Goal: Ask a question

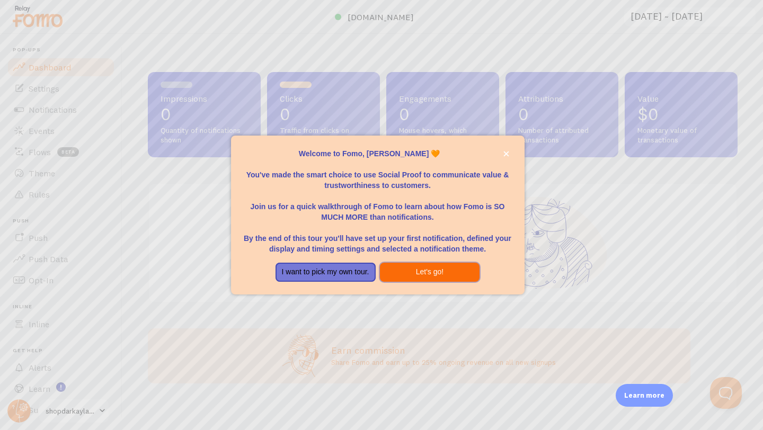
click at [438, 267] on button "Let's go!" at bounding box center [430, 272] width 100 height 19
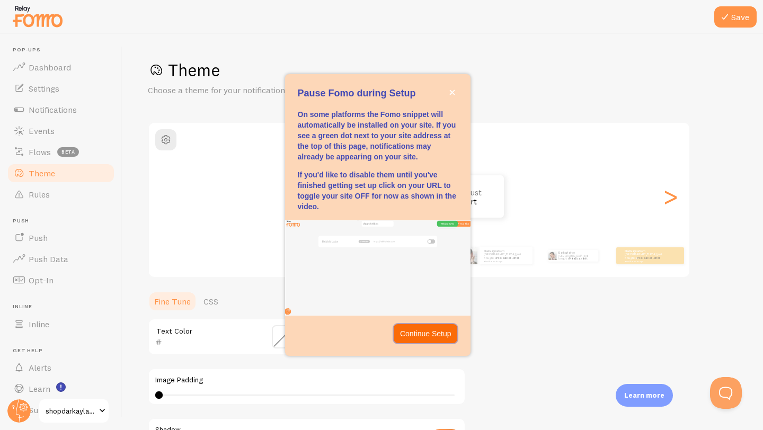
click at [429, 334] on p "Continue Setup" at bounding box center [425, 333] width 51 height 11
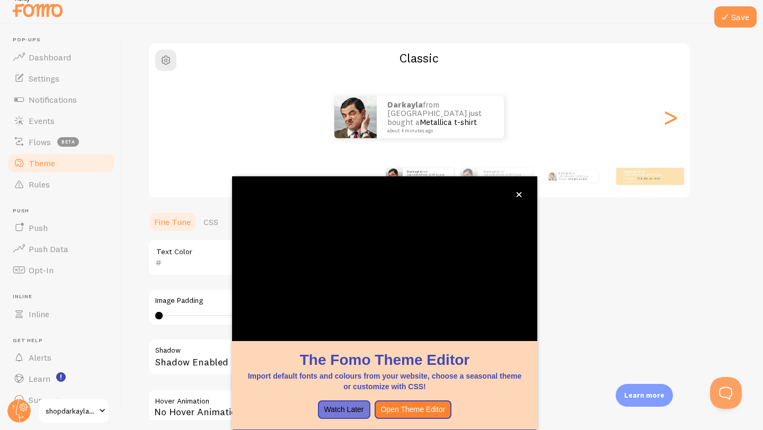
scroll to position [12, 0]
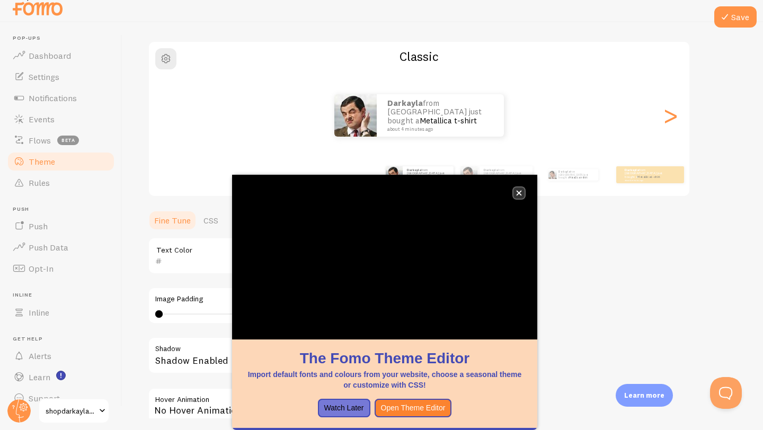
click at [522, 190] on button "close," at bounding box center [518, 193] width 11 height 11
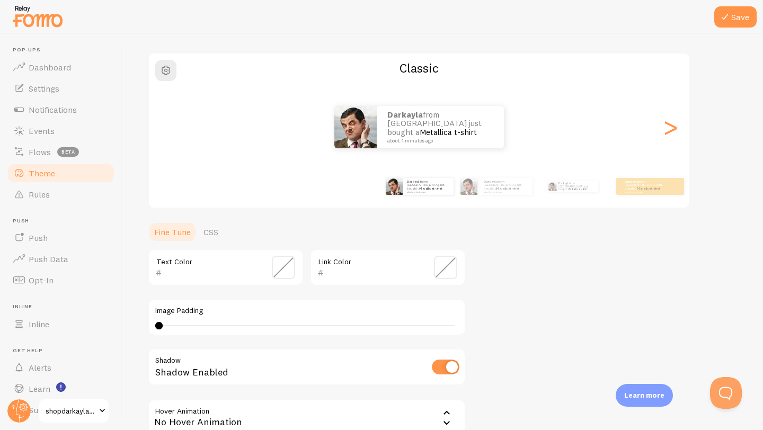
scroll to position [0, 0]
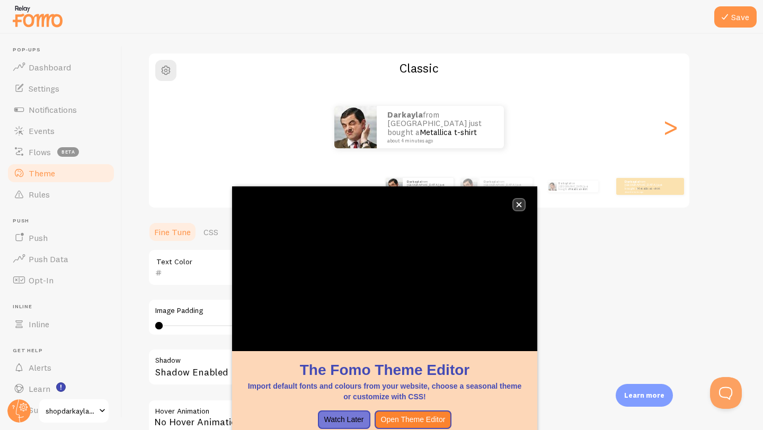
click at [522, 203] on button "close," at bounding box center [518, 204] width 11 height 11
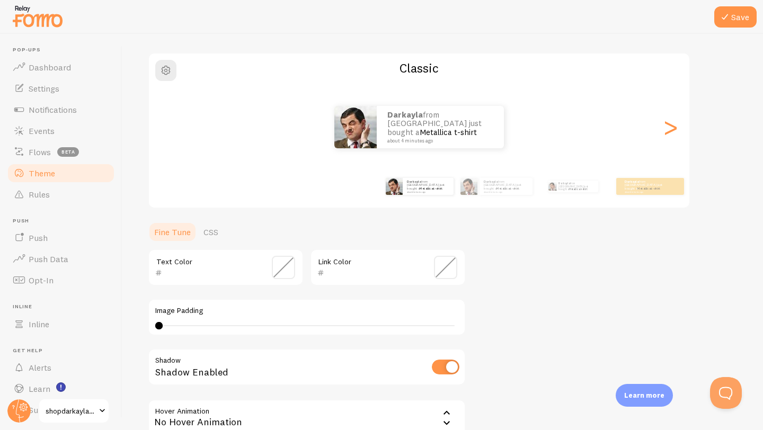
click at [661, 139] on div "Darkayla from [GEOGRAPHIC_DATA] just bought a Metallica t-shirt about 4 minutes…" at bounding box center [419, 127] width 540 height 42
click at [671, 139] on div ">" at bounding box center [670, 127] width 13 height 76
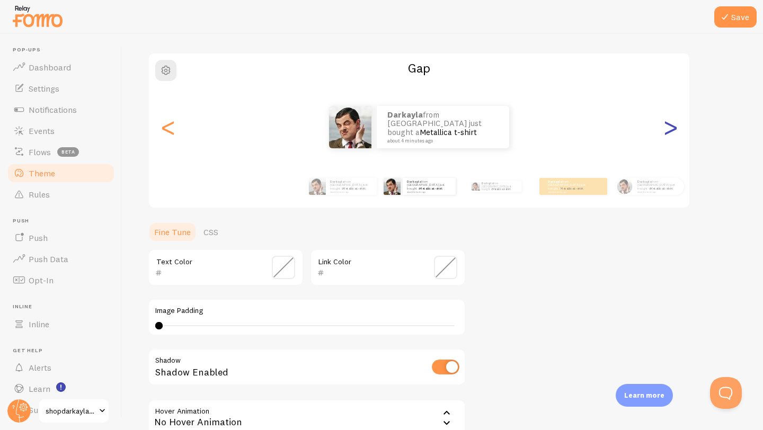
click at [671, 139] on div ">" at bounding box center [670, 127] width 13 height 76
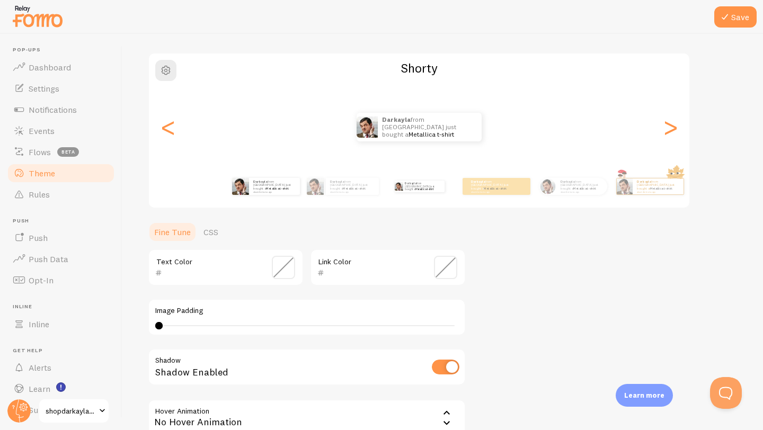
click at [285, 196] on div "Darkayla from [GEOGRAPHIC_DATA] just bought a Metallica t-shirt about 4 minutes…" at bounding box center [266, 187] width 68 height 30
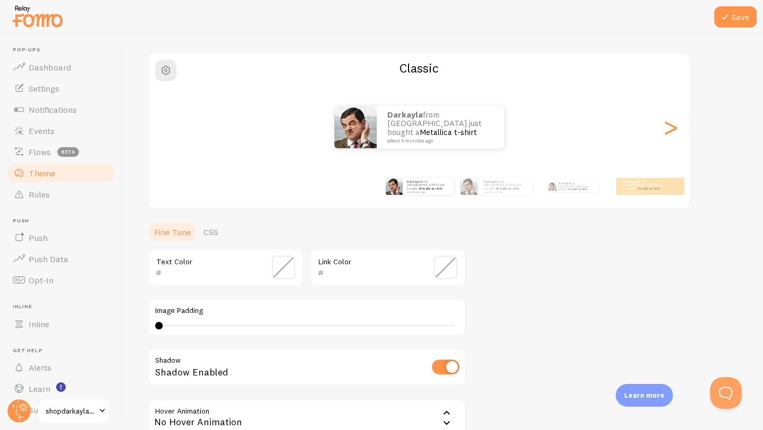
click at [603, 313] on div "Theme Choose a theme for your notifications Classic Darkayla from [GEOGRAPHIC_D…" at bounding box center [443, 241] width 590 height 503
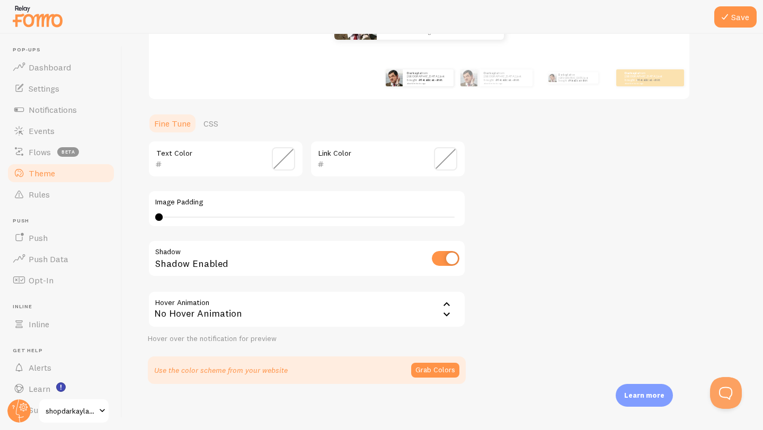
scroll to position [183, 0]
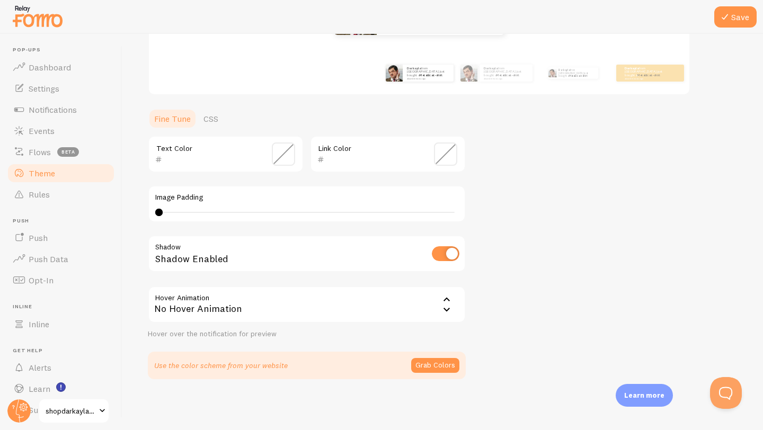
click at [446, 304] on icon at bounding box center [446, 300] width 13 height 13
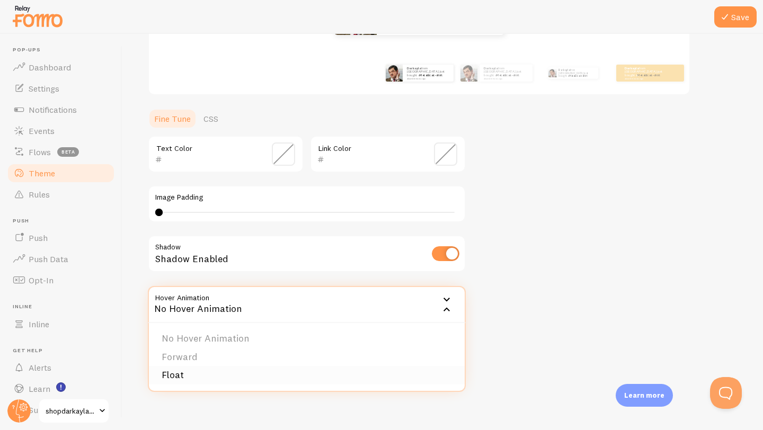
click at [381, 379] on li "Float" at bounding box center [307, 375] width 316 height 19
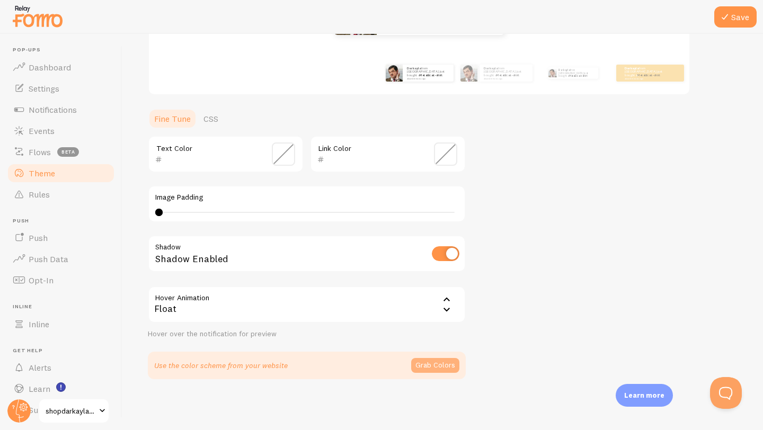
click at [441, 365] on button "Grab Colors" at bounding box center [435, 365] width 48 height 15
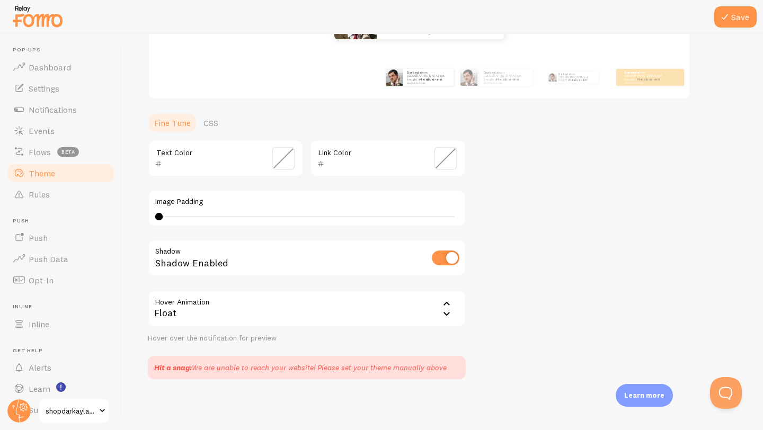
scroll to position [179, 0]
click at [441, 162] on span at bounding box center [445, 158] width 23 height 23
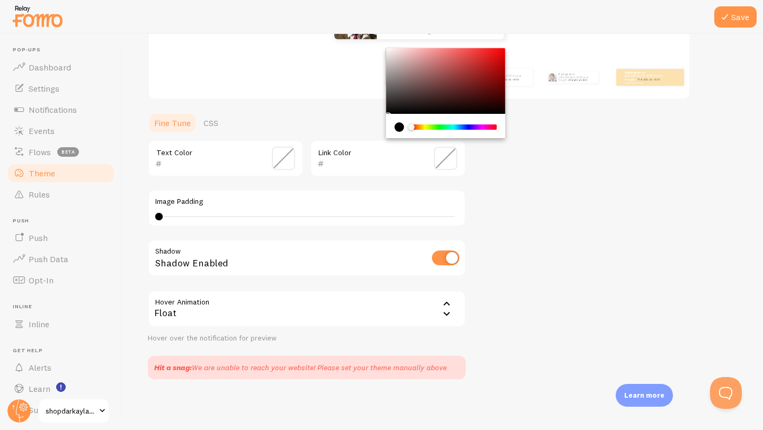
click at [399, 128] on div "current color is #000000" at bounding box center [400, 127] width 10 height 10
click at [388, 114] on div "Chrome color picker" at bounding box center [445, 126] width 119 height 24
click at [289, 161] on span at bounding box center [283, 158] width 23 height 23
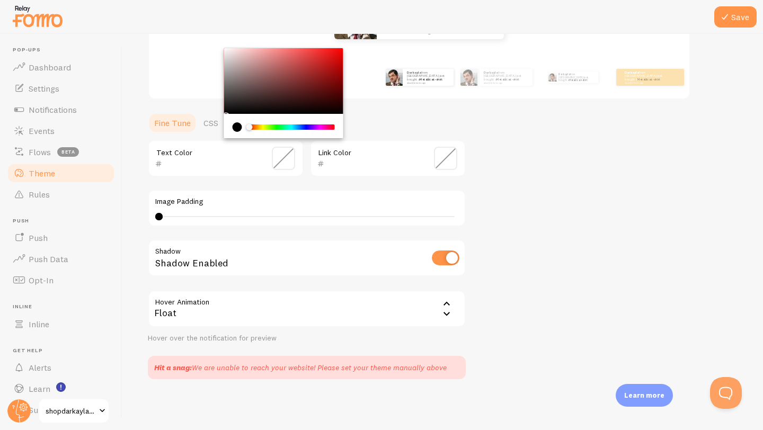
drag, startPoint x: 227, startPoint y: 115, endPoint x: 227, endPoint y: 102, distance: 13.2
click at [227, 102] on div "Chrome color picker" at bounding box center [283, 93] width 119 height 90
drag, startPoint x: 225, startPoint y: 113, endPoint x: 225, endPoint y: 104, distance: 9.0
type input "FFFFFF"
click at [222, 33] on div at bounding box center [381, 17] width 763 height 34
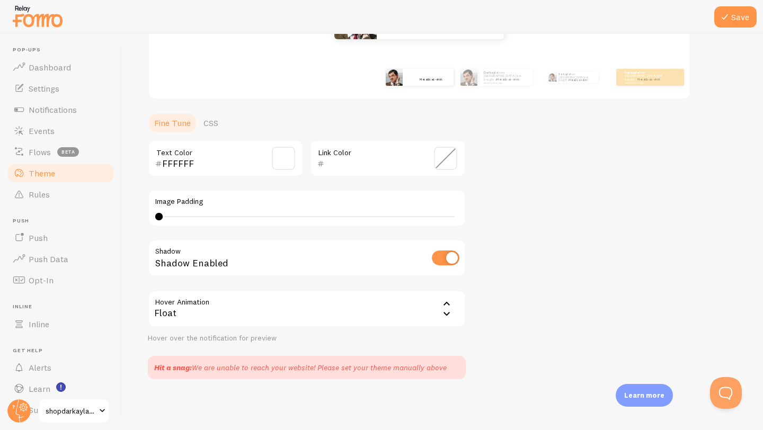
click at [439, 154] on span at bounding box center [445, 158] width 23 height 23
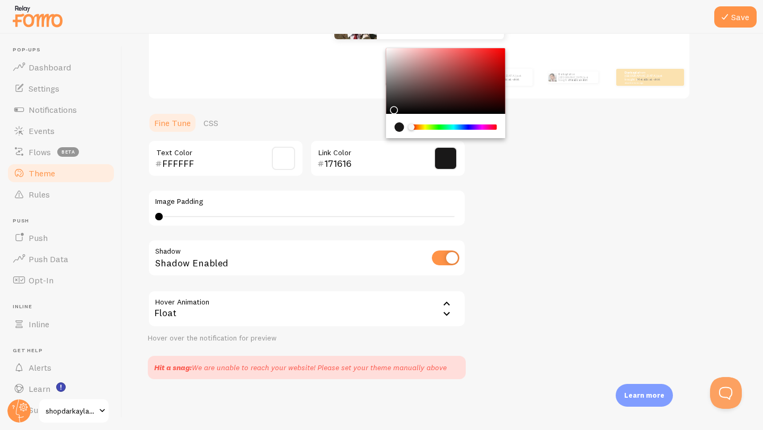
click at [392, 109] on div "Chrome color picker" at bounding box center [445, 81] width 119 height 66
click at [388, 109] on div "Chrome color picker" at bounding box center [445, 81] width 119 height 66
type input "131212"
click at [532, 157] on div "Theme Choose a theme for your notifications Classic Darkayla from [GEOGRAPHIC_D…" at bounding box center [443, 130] width 590 height 499
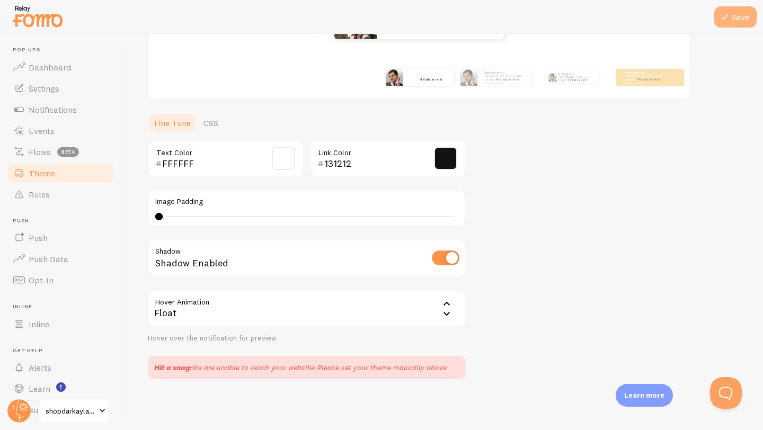
click at [733, 17] on button "Save" at bounding box center [735, 16] width 42 height 21
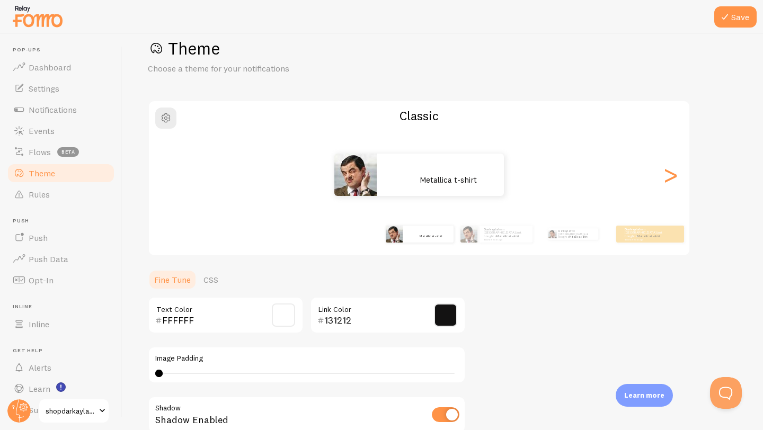
scroll to position [0, 0]
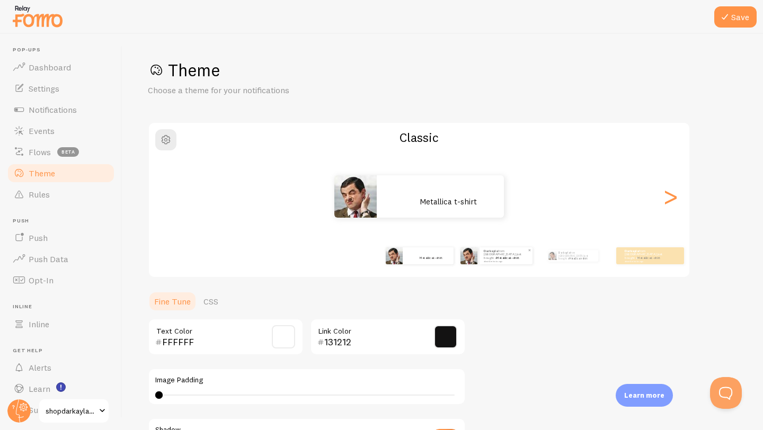
click at [508, 263] on div "Darkayla from [GEOGRAPHIC_DATA] just bought a Metallica t-shirt about 4 minutes…" at bounding box center [505, 255] width 53 height 17
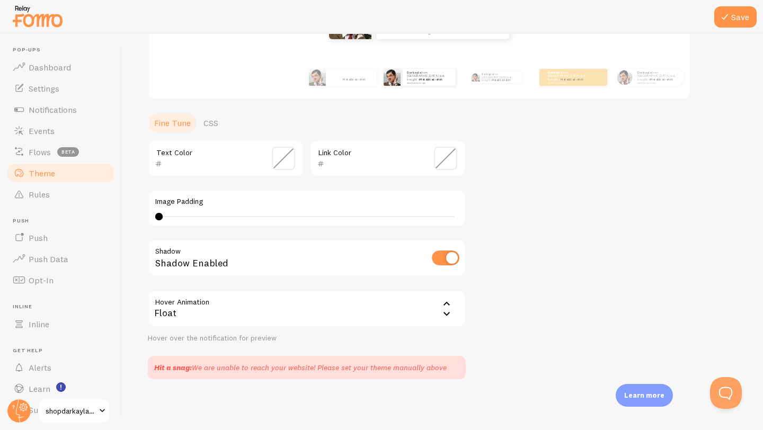
scroll to position [177, 0]
click at [412, 359] on div "Hit a snag: We are unable to reach your website! Please set your theme manually…" at bounding box center [307, 368] width 318 height 23
type input "7"
drag, startPoint x: 159, startPoint y: 218, endPoint x: 212, endPoint y: 217, distance: 53.5
click at [212, 217] on div at bounding box center [212, 217] width 7 height 7
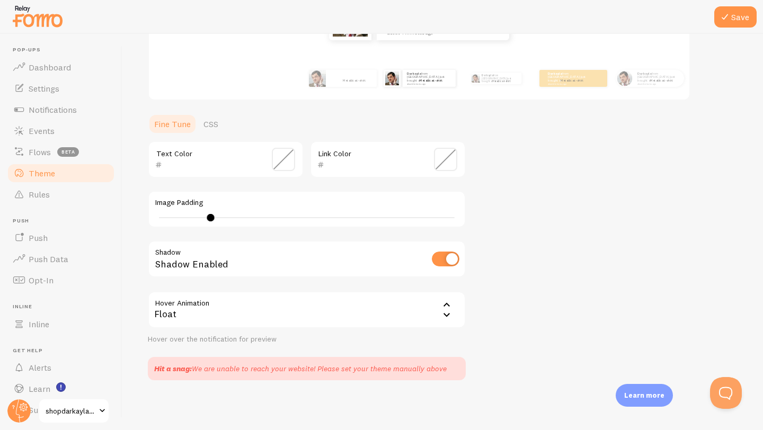
click at [582, 226] on div "Theme Choose a theme for your notifications Gap Darkayla from [GEOGRAPHIC_DATA]…" at bounding box center [443, 131] width 590 height 499
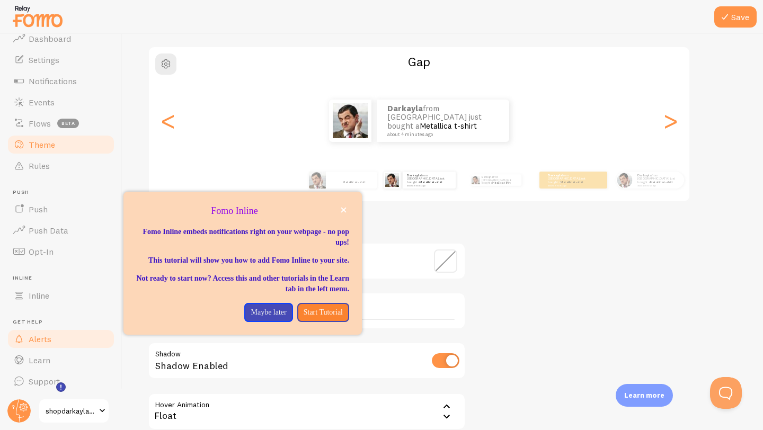
scroll to position [29, 0]
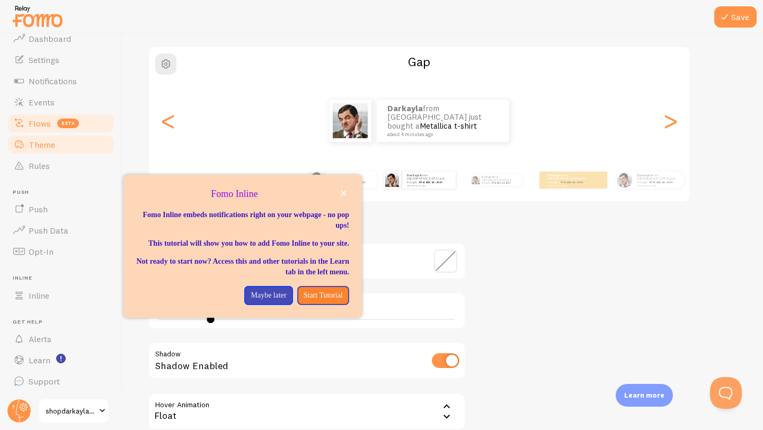
click at [68, 120] on span "beta" at bounding box center [68, 124] width 22 height 10
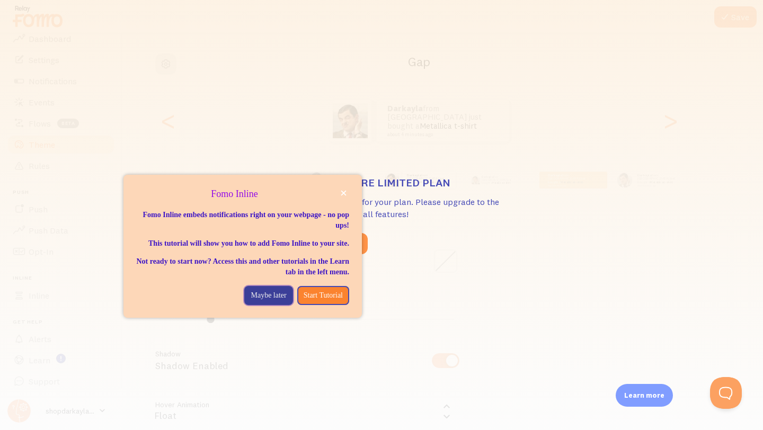
click at [273, 301] on p "Maybe later" at bounding box center [268, 295] width 35 height 11
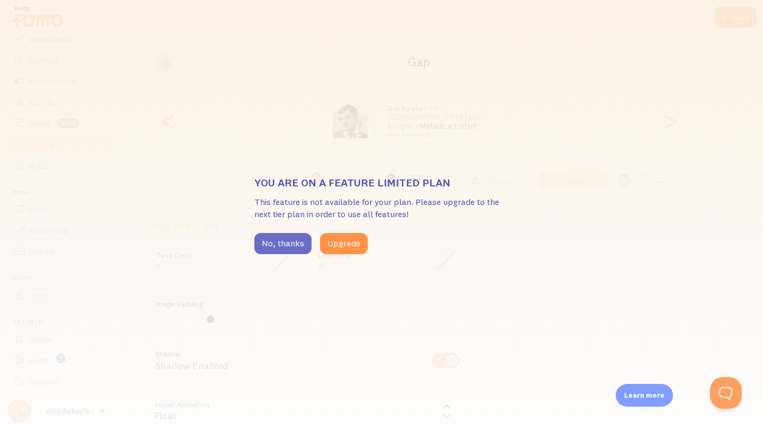
click at [289, 251] on button "No, thanks" at bounding box center [282, 243] width 57 height 21
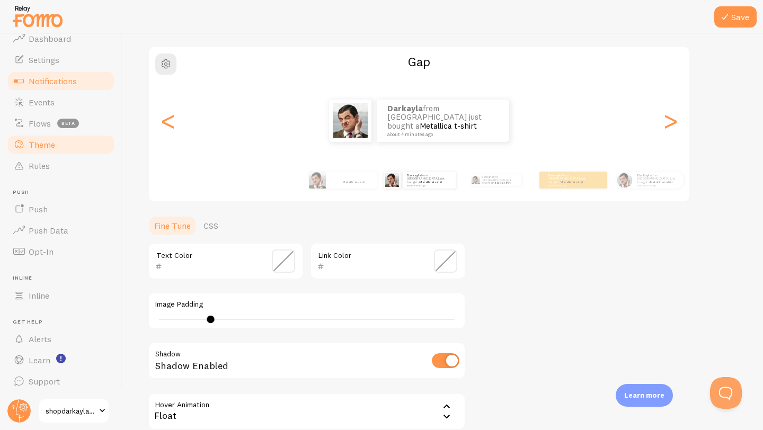
click at [77, 74] on link "Notifications" at bounding box center [60, 80] width 109 height 21
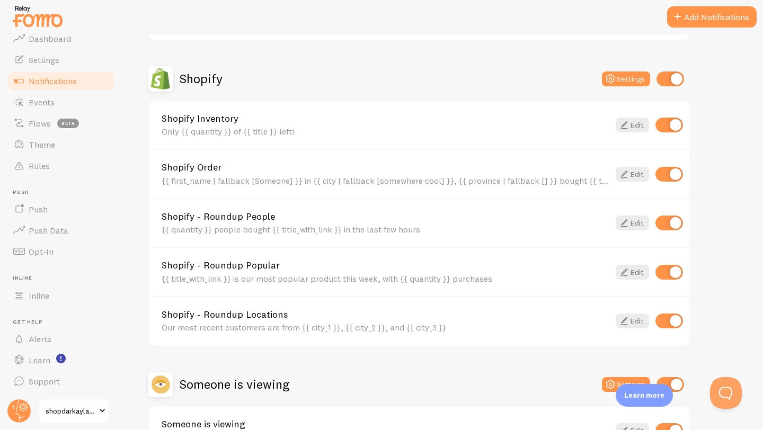
scroll to position [348, 0]
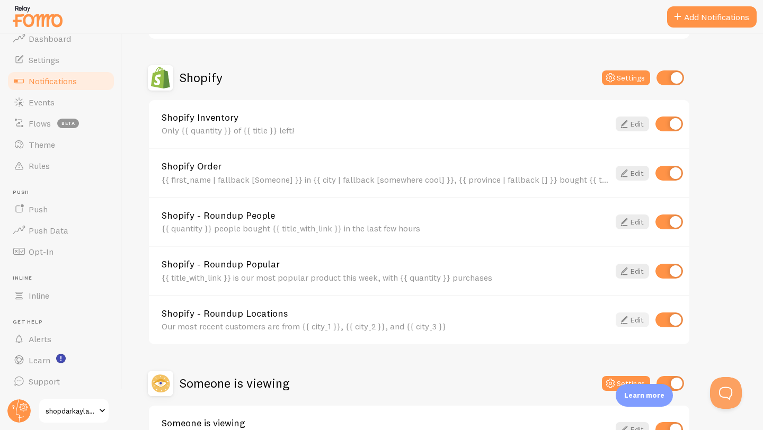
click at [633, 322] on link "Edit" at bounding box center [632, 320] width 33 height 15
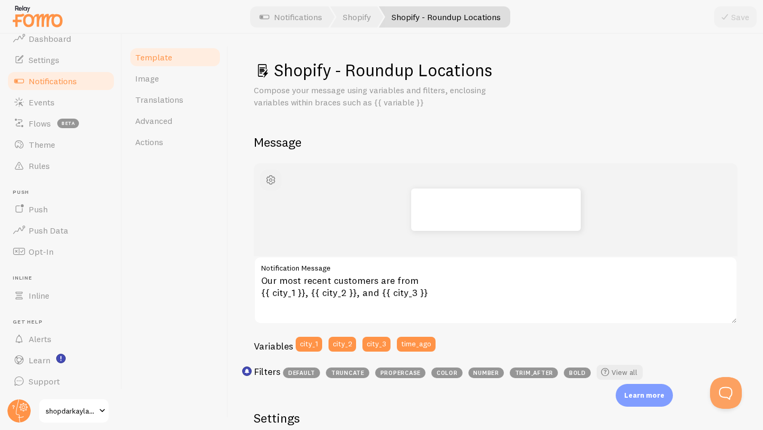
click at [271, 176] on span "button" at bounding box center [270, 180] width 13 height 13
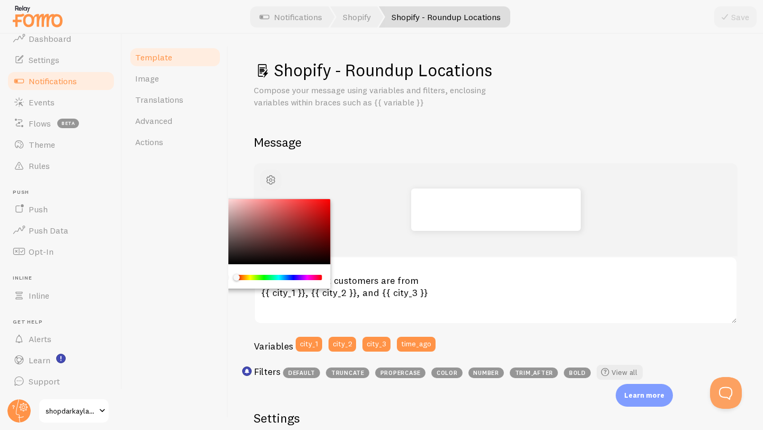
click at [271, 176] on span "button" at bounding box center [270, 180] width 13 height 13
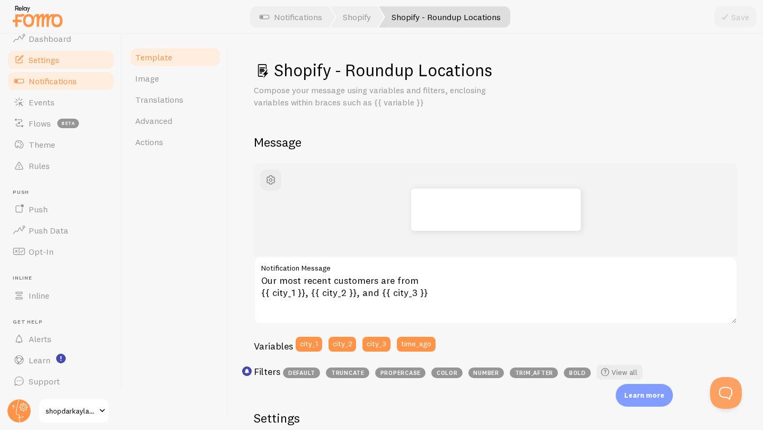
click at [74, 64] on link "Settings" at bounding box center [60, 59] width 109 height 21
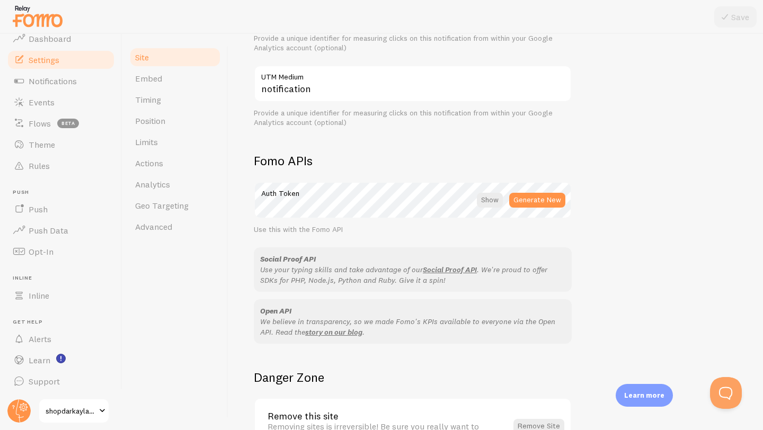
scroll to position [498, 0]
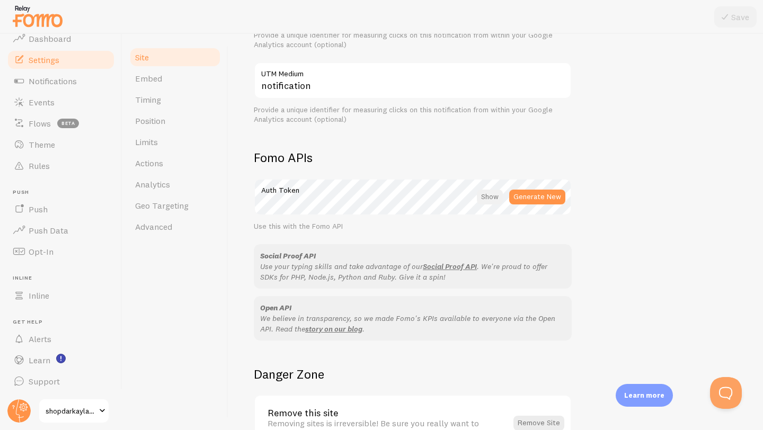
click at [489, 192] on div at bounding box center [490, 197] width 26 height 15
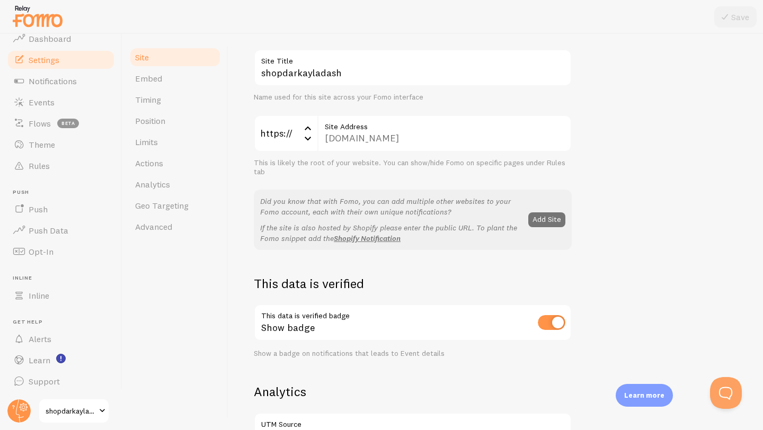
scroll to position [0, 0]
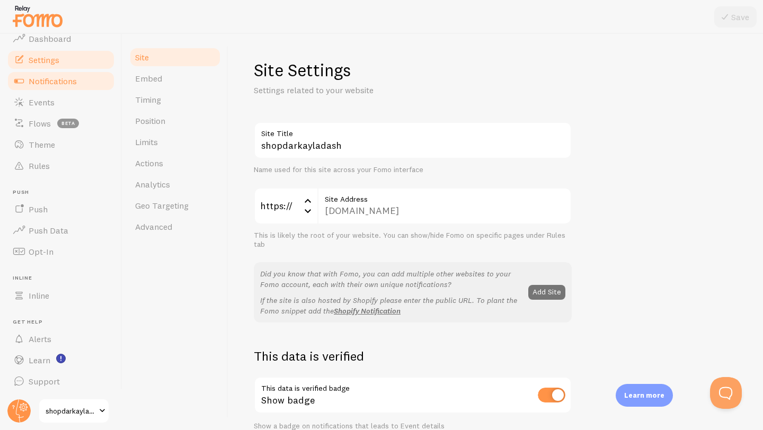
click at [54, 77] on span "Notifications" at bounding box center [53, 81] width 48 height 11
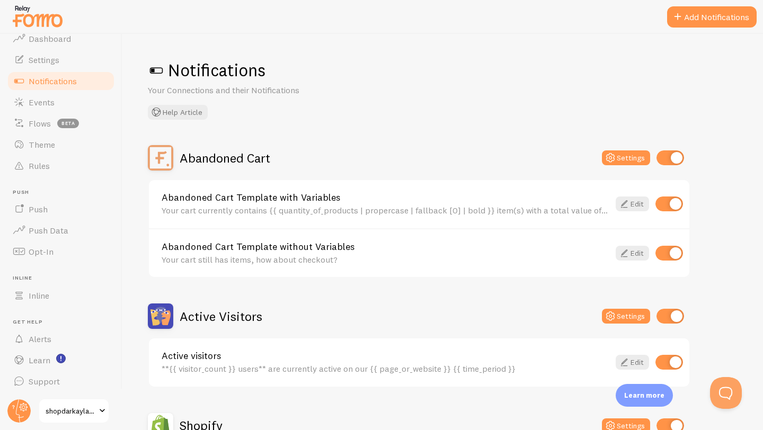
click at [155, 66] on span at bounding box center [156, 70] width 17 height 17
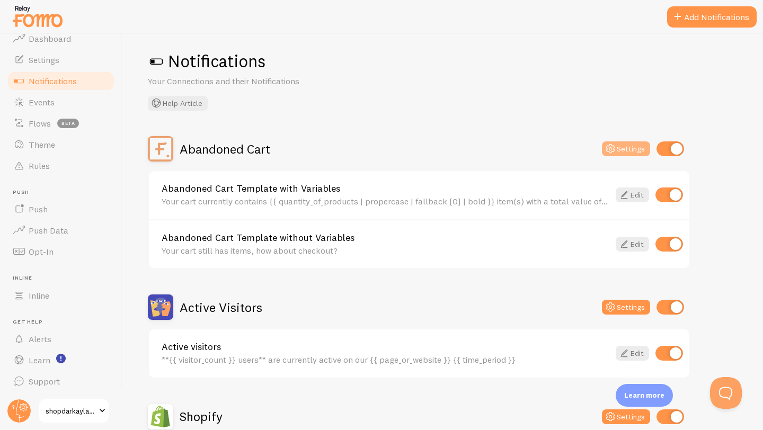
click at [633, 147] on button "Settings" at bounding box center [626, 148] width 48 height 15
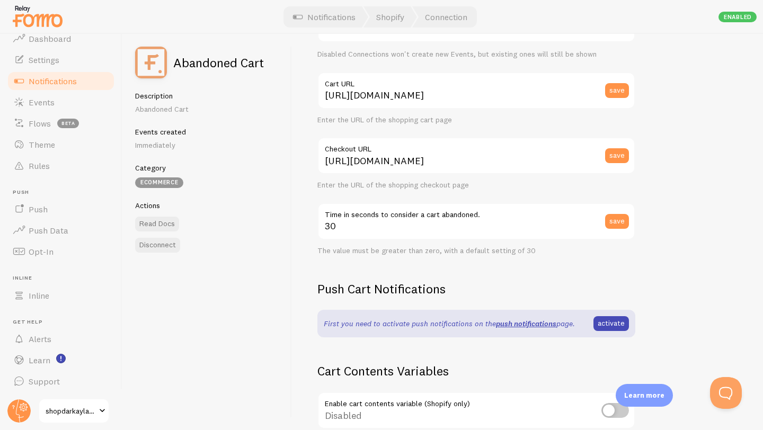
scroll to position [91, 0]
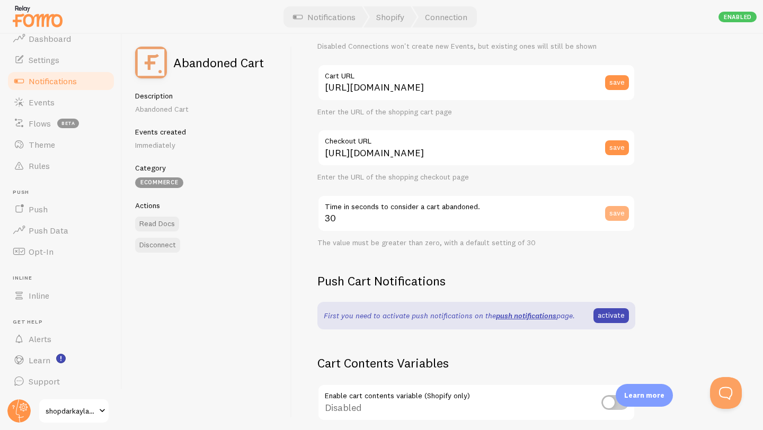
click at [622, 211] on button "save" at bounding box center [617, 213] width 24 height 15
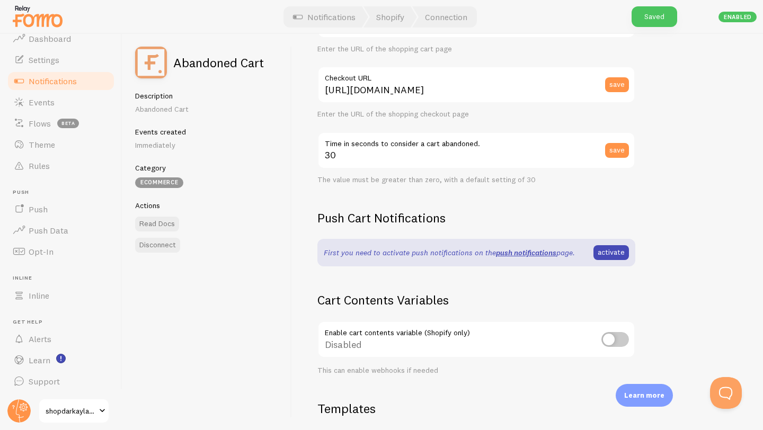
scroll to position [169, 0]
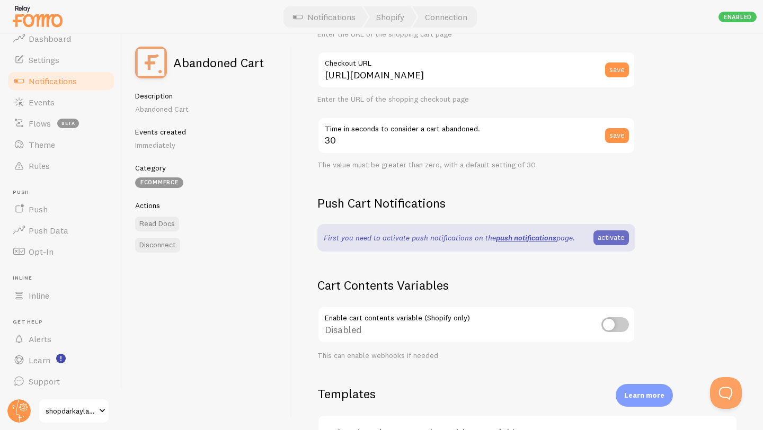
click at [615, 236] on link "activate" at bounding box center [610, 237] width 35 height 15
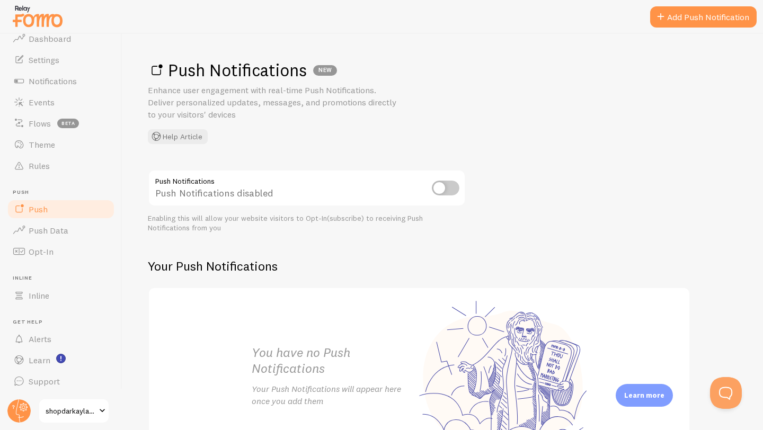
click at [441, 189] on input "checkbox" at bounding box center [446, 188] width 28 height 15
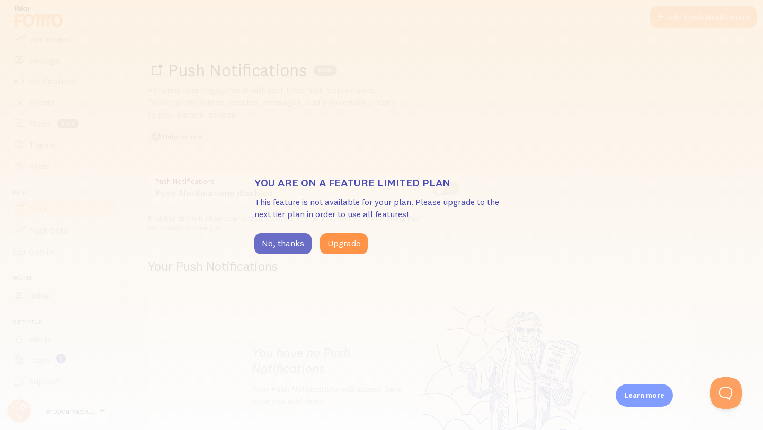
click at [279, 251] on button "No, thanks" at bounding box center [282, 243] width 57 height 21
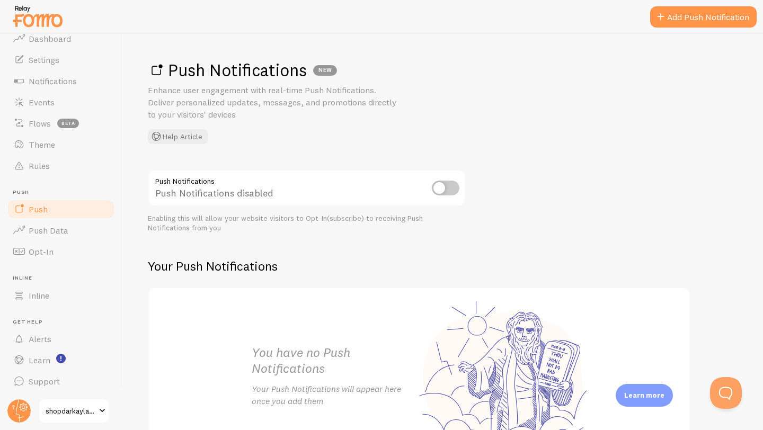
click at [75, 203] on link "Push" at bounding box center [60, 209] width 109 height 21
click at [84, 143] on link "Theme" at bounding box center [60, 144] width 109 height 21
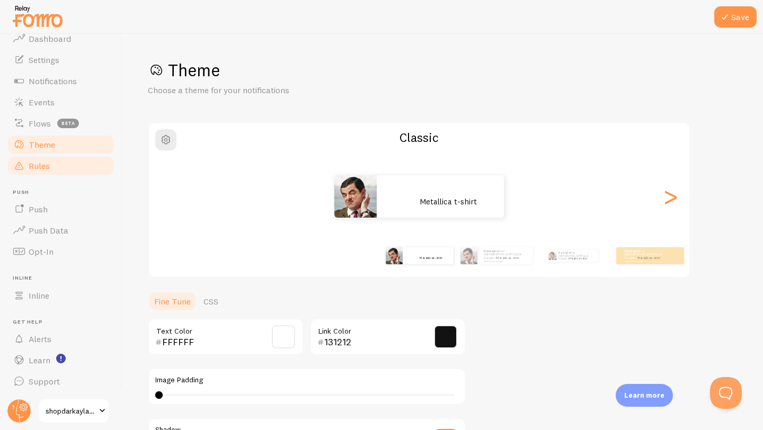
click at [84, 173] on link "Rules" at bounding box center [60, 165] width 109 height 21
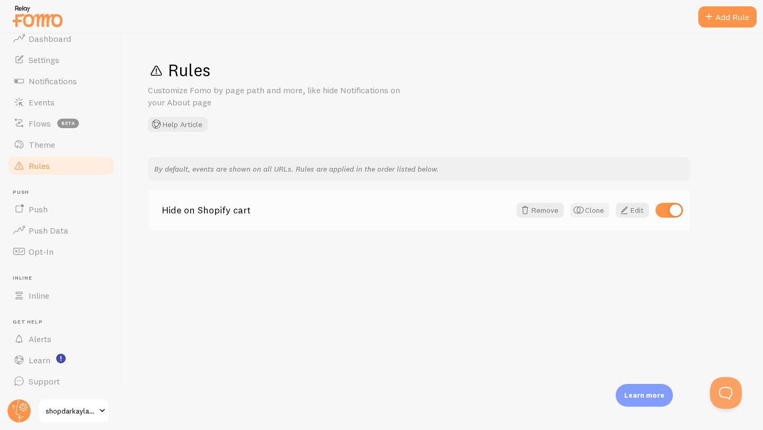
click at [594, 215] on button "Clone" at bounding box center [589, 210] width 39 height 15
click at [638, 208] on link "Edit" at bounding box center [632, 210] width 33 height 15
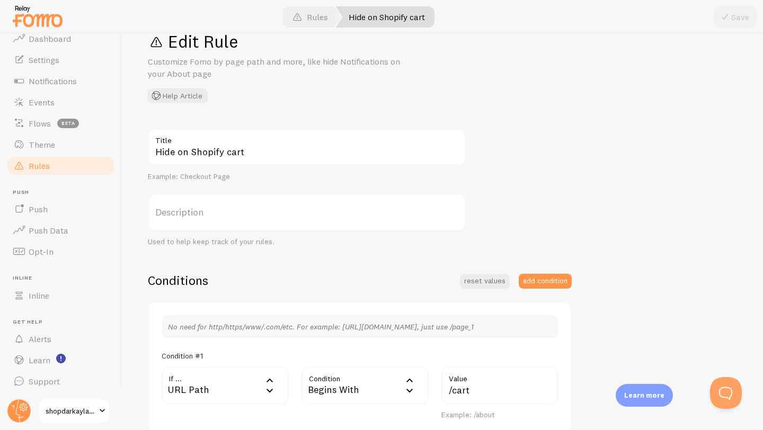
scroll to position [23, 0]
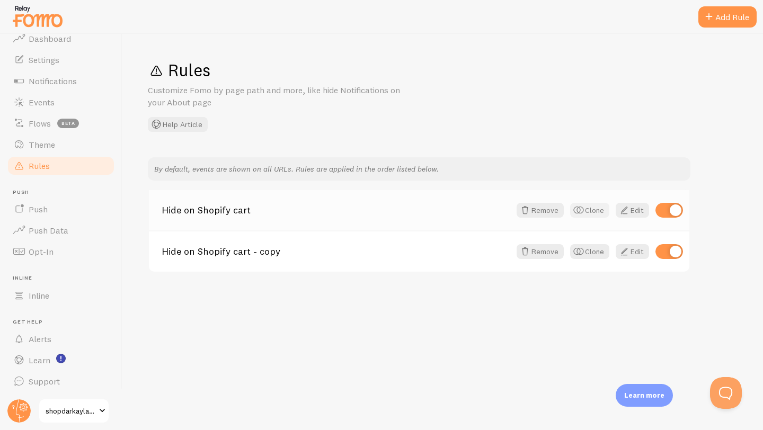
click at [592, 207] on button "Clone" at bounding box center [589, 210] width 39 height 15
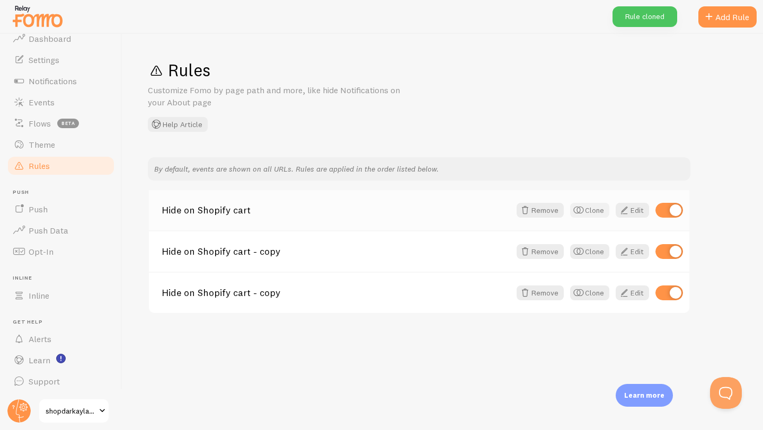
click at [592, 209] on button "Clone" at bounding box center [589, 210] width 39 height 15
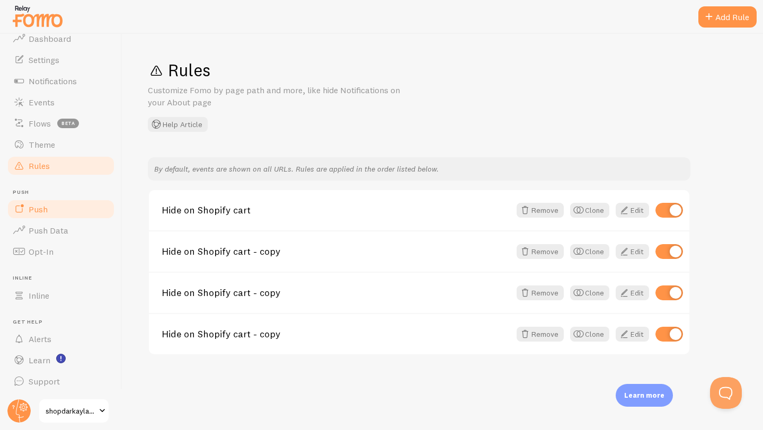
click at [52, 207] on link "Push" at bounding box center [60, 209] width 109 height 21
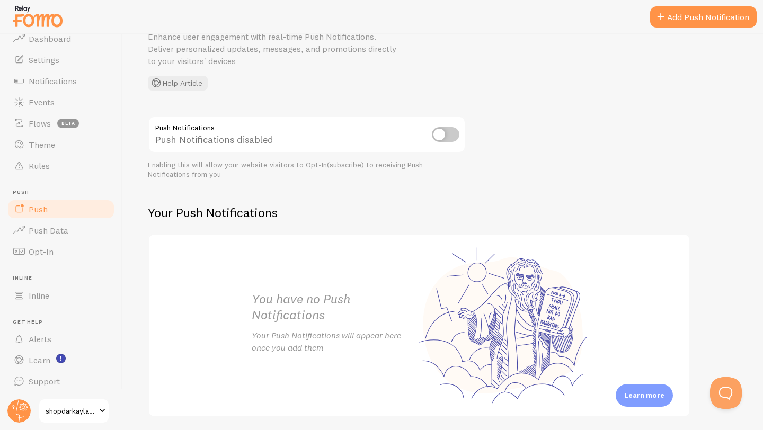
scroll to position [91, 0]
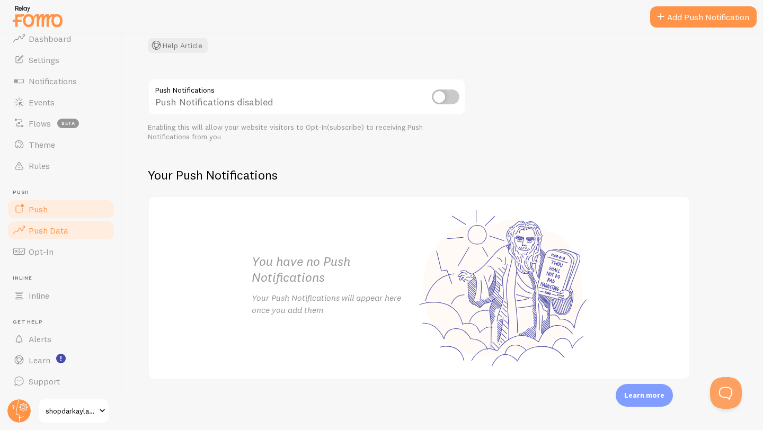
click at [90, 231] on link "Push Data" at bounding box center [60, 230] width 109 height 21
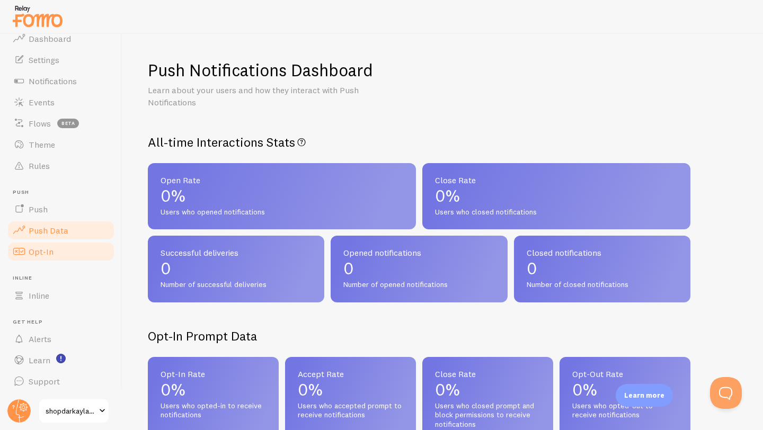
click at [88, 253] on link "Opt-In" at bounding box center [60, 251] width 109 height 21
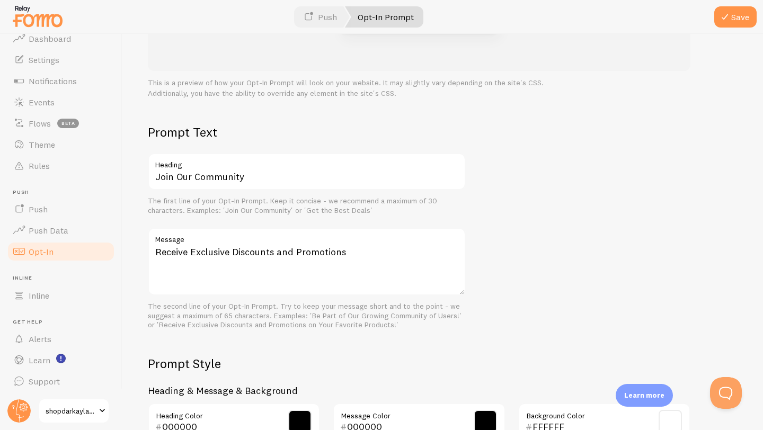
scroll to position [271, 0]
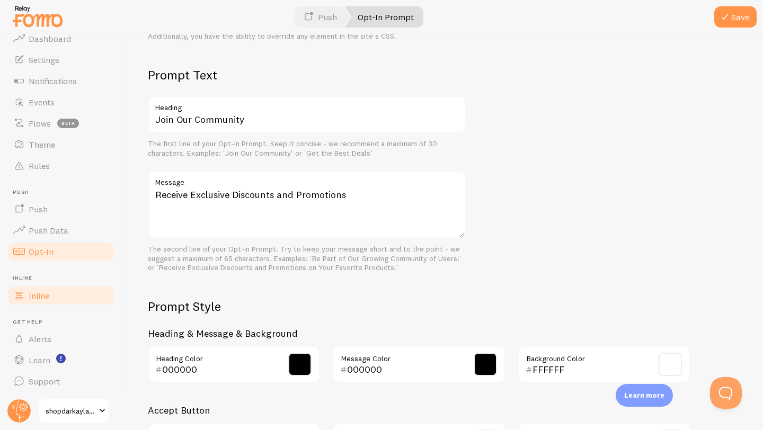
click at [67, 296] on link "Inline" at bounding box center [60, 295] width 109 height 21
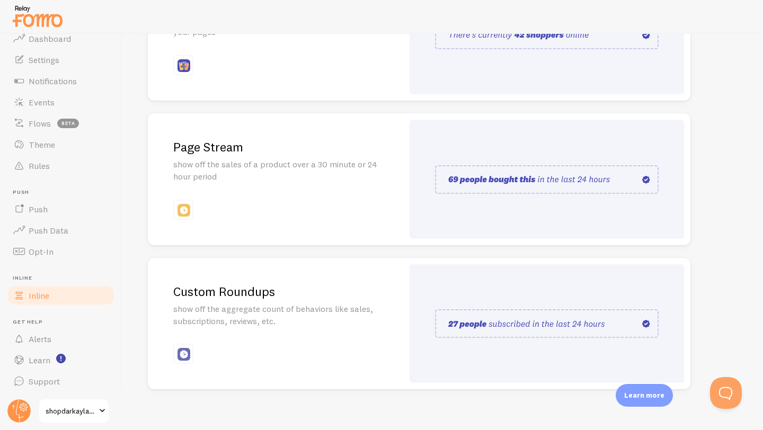
scroll to position [203, 0]
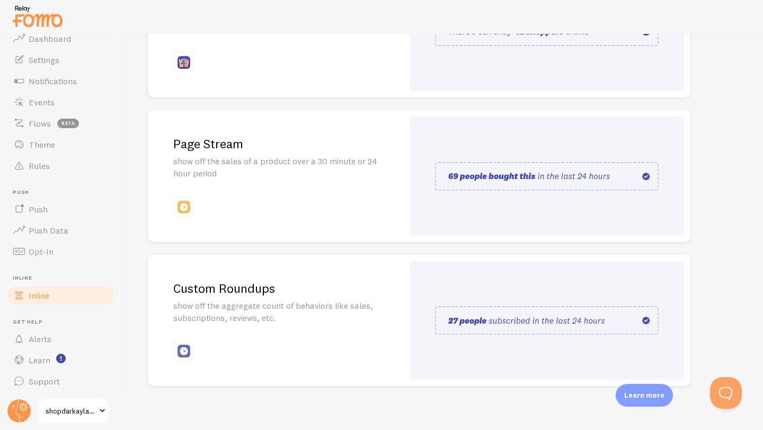
click at [509, 171] on img at bounding box center [547, 176] width 224 height 29
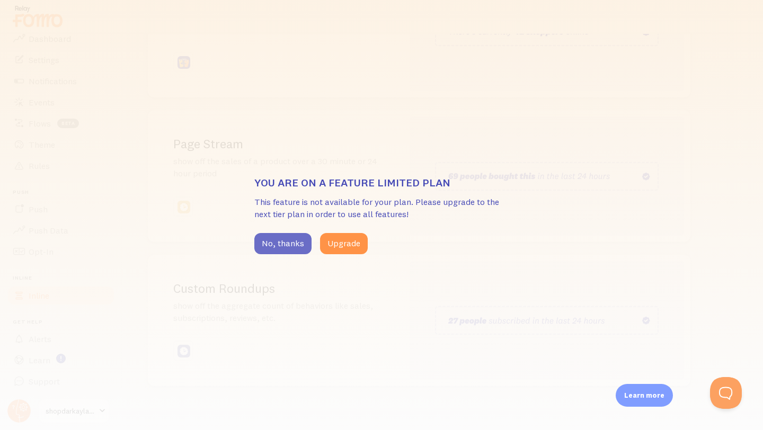
click at [277, 241] on button "No, thanks" at bounding box center [282, 243] width 57 height 21
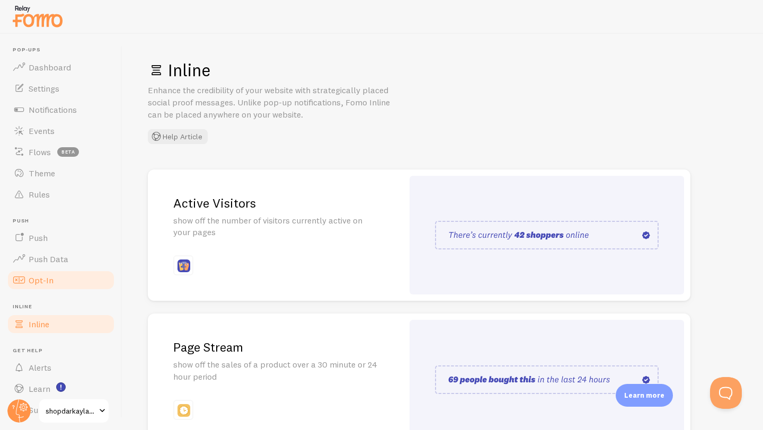
scroll to position [29, 0]
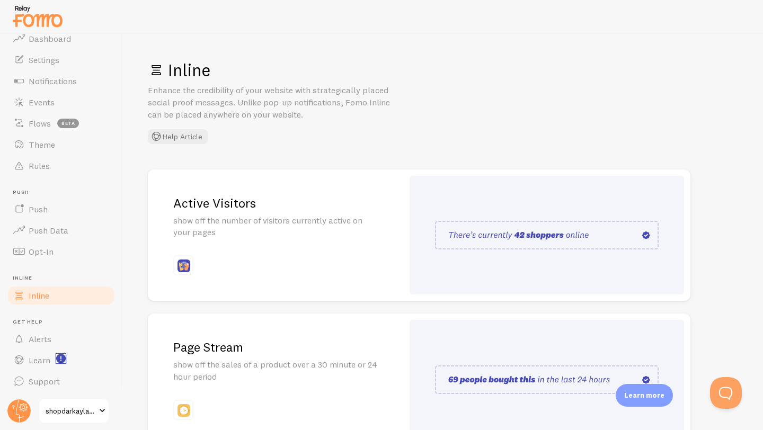
click at [60, 357] on icon "<p>Watch New Feature Tutorials!</p>" at bounding box center [60, 358] width 1 height 5
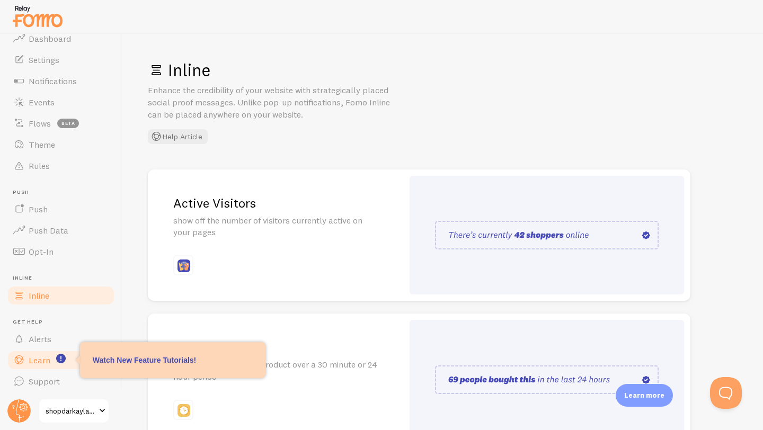
click at [34, 362] on span "Learn" at bounding box center [40, 360] width 22 height 11
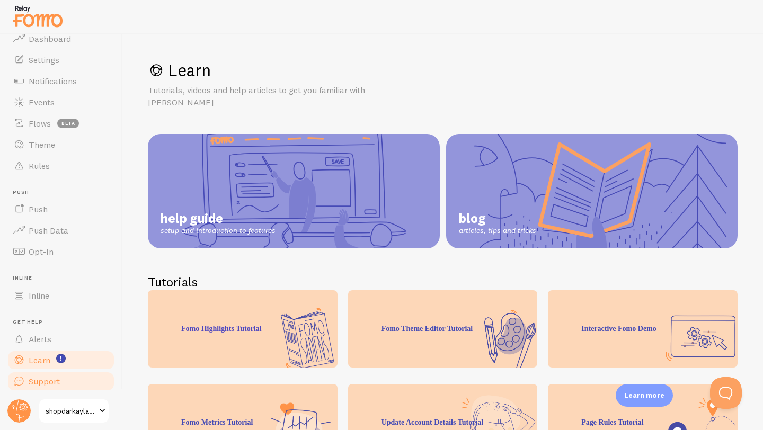
click at [41, 375] on link "Support" at bounding box center [60, 381] width 109 height 21
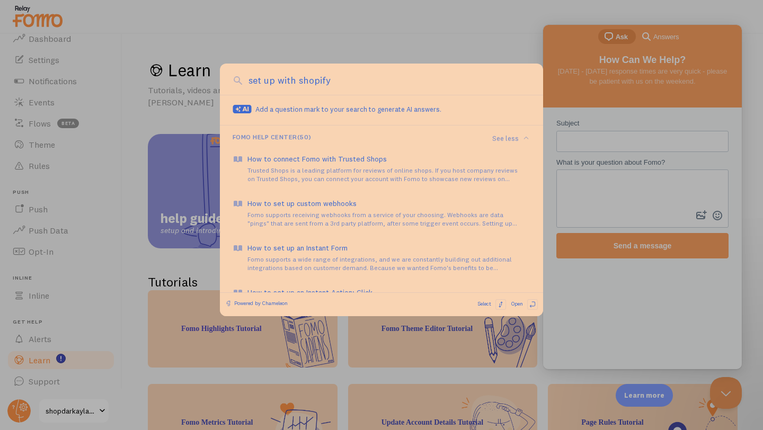
type input "set up with shopify"
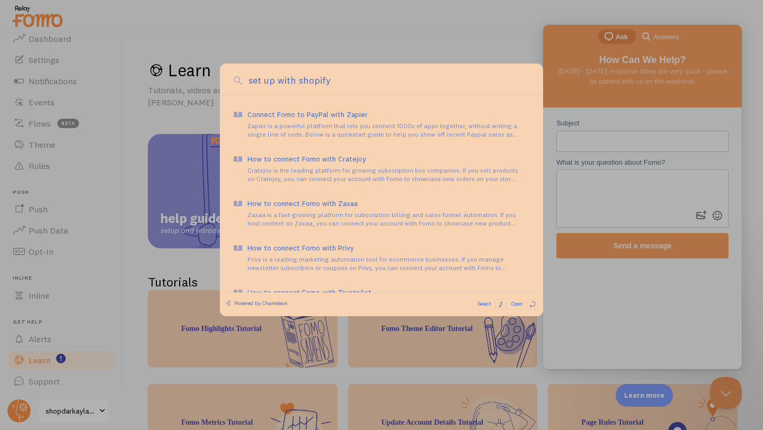
scroll to position [1234, 0]
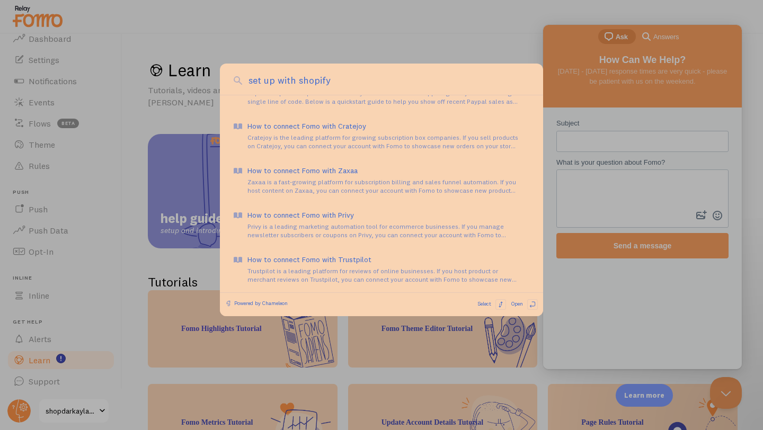
click at [292, 37] on div at bounding box center [381, 215] width 763 height 430
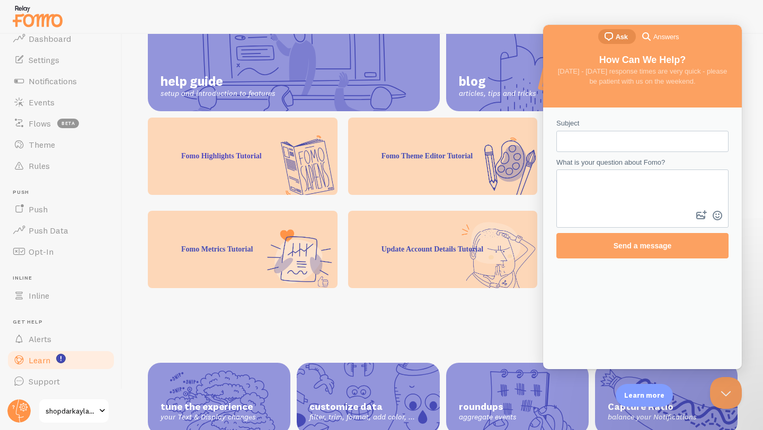
scroll to position [177, 0]
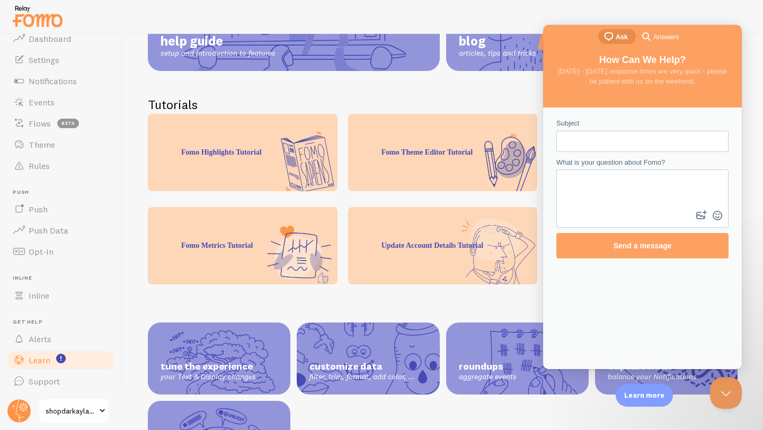
click at [612, 139] on input "Subject" at bounding box center [642, 141] width 155 height 19
type input "shopify"
click at [601, 201] on textarea "What is your question about Fomo?" at bounding box center [642, 190] width 170 height 38
type textarea "how to set up my pop ups on shopify"
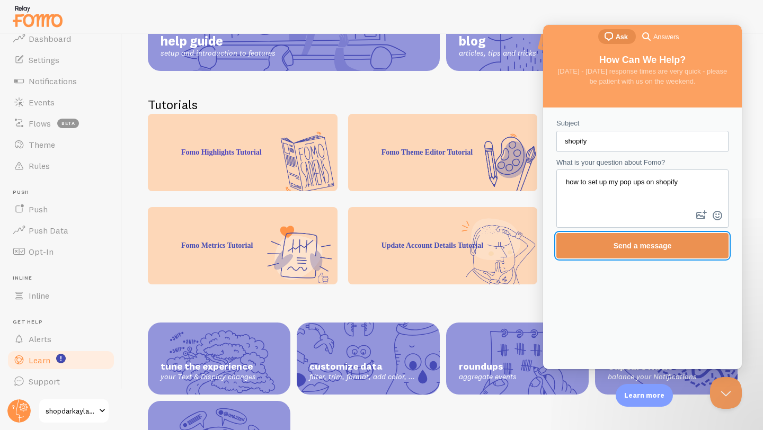
click at [655, 248] on span "Send a message" at bounding box center [643, 246] width 58 height 8
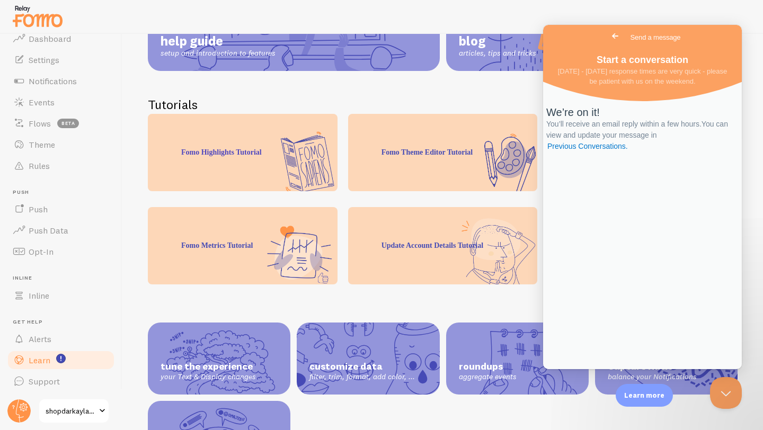
click at [609, 35] on span "Go back" at bounding box center [615, 36] width 13 height 13
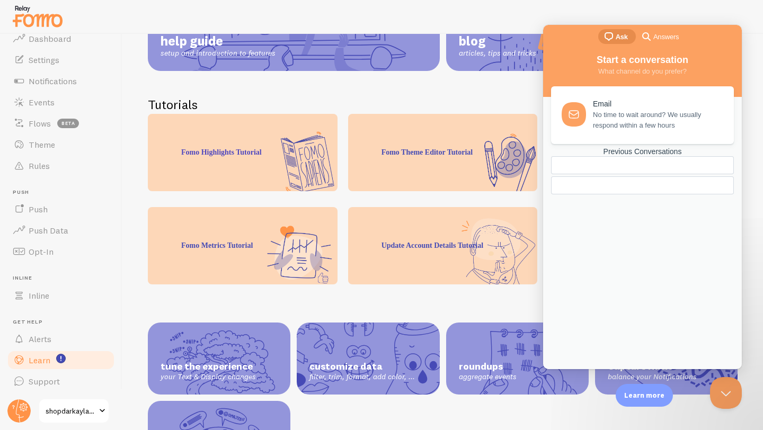
click at [558, 41] on div "chat-square Ask search-medium Answers" at bounding box center [642, 37] width 199 height 25
